Goal: Use online tool/utility: Utilize a website feature to perform a specific function

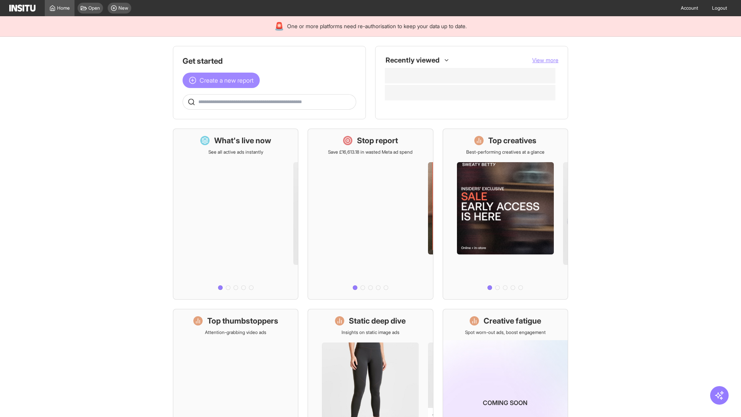
click at [223, 80] on span "Create a new report" at bounding box center [227, 80] width 54 height 9
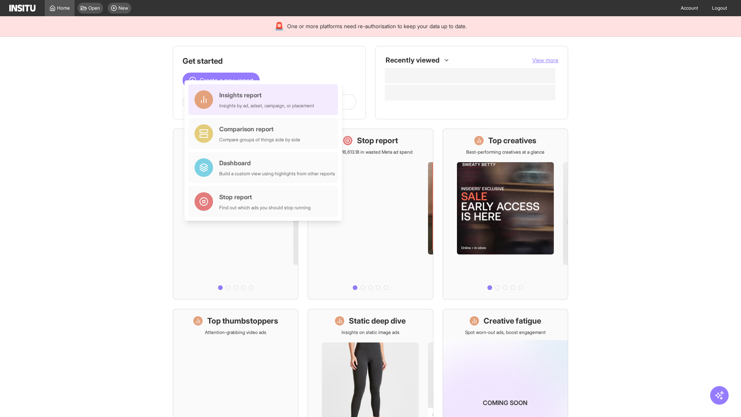
click at [265, 100] on div "Insights report Insights by ad, adset, campaign, or placement" at bounding box center [266, 99] width 95 height 19
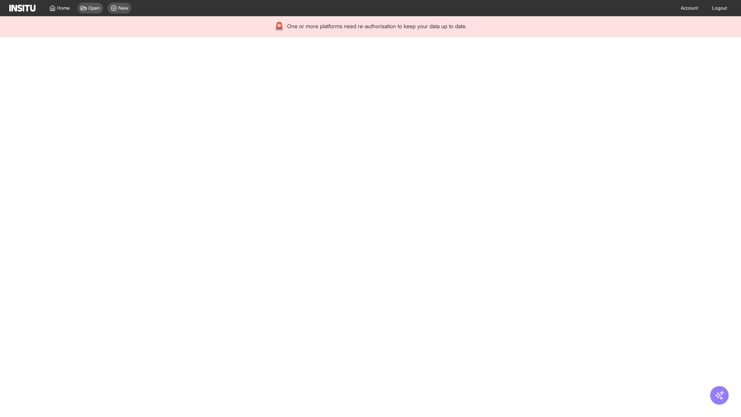
select select "**"
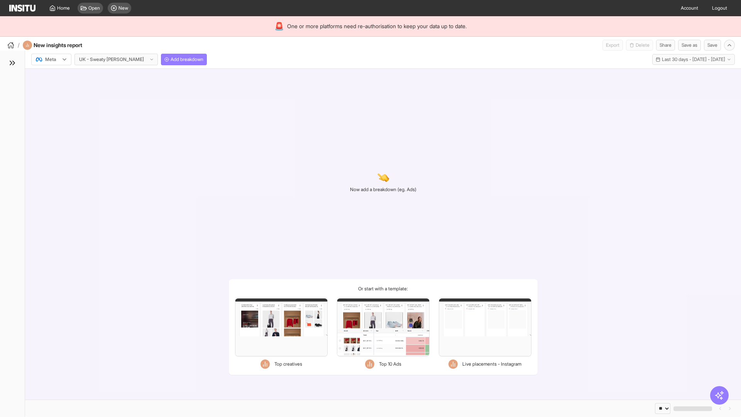
click at [51, 59] on div at bounding box center [46, 60] width 22 height 8
click at [51, 76] on span "Meta" at bounding box center [51, 76] width 10 height 7
click at [171, 59] on span "Add breakdown" at bounding box center [187, 59] width 33 height 6
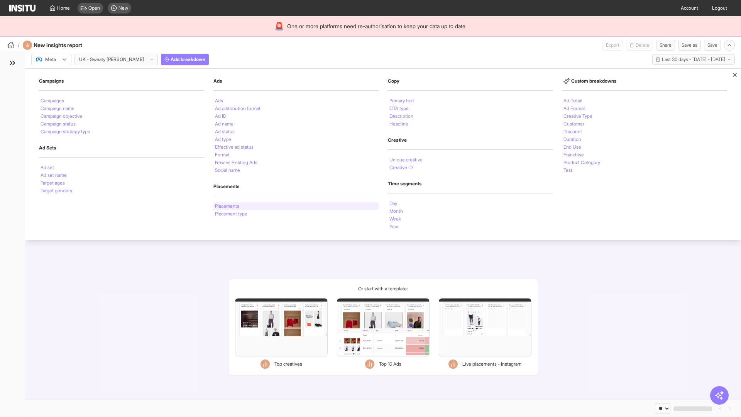
click at [228, 206] on li "Placements" at bounding box center [227, 206] width 24 height 5
